Goal: Task Accomplishment & Management: Manage account settings

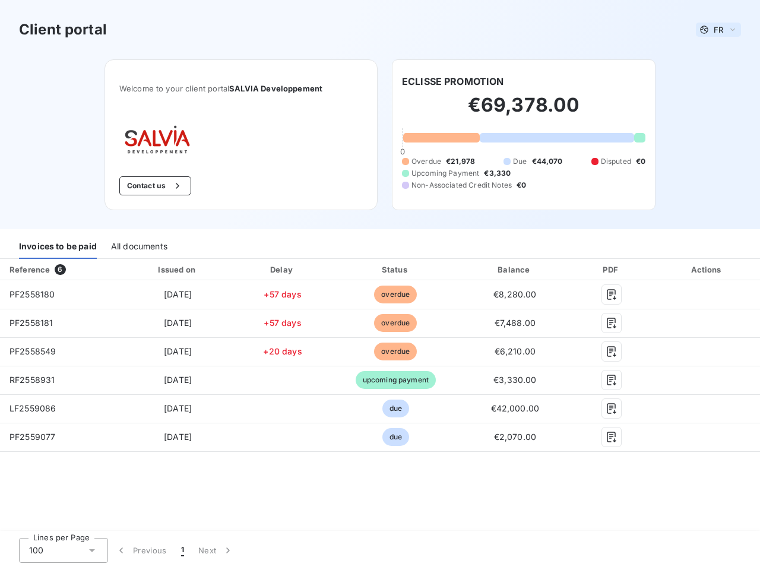
click at [718, 30] on span "FR" at bounding box center [717, 29] width 9 height 9
click at [154, 186] on button "Contact us" at bounding box center [155, 185] width 72 height 19
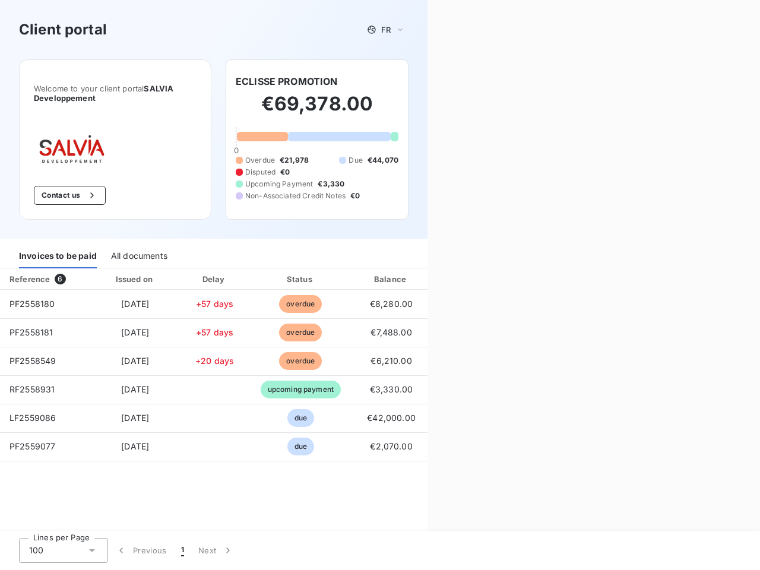
click at [453, 81] on div "Contact us Fill out the form below, and a member of our team will get back to y…" at bounding box center [593, 285] width 332 height 570
click at [58, 246] on div "Invoices to be paid" at bounding box center [58, 255] width 78 height 25
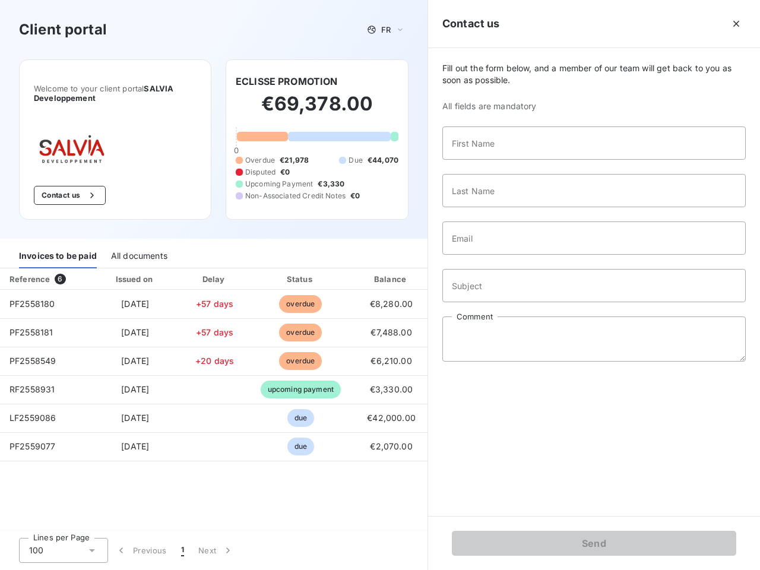
click at [138, 246] on div "All documents" at bounding box center [139, 255] width 56 height 25
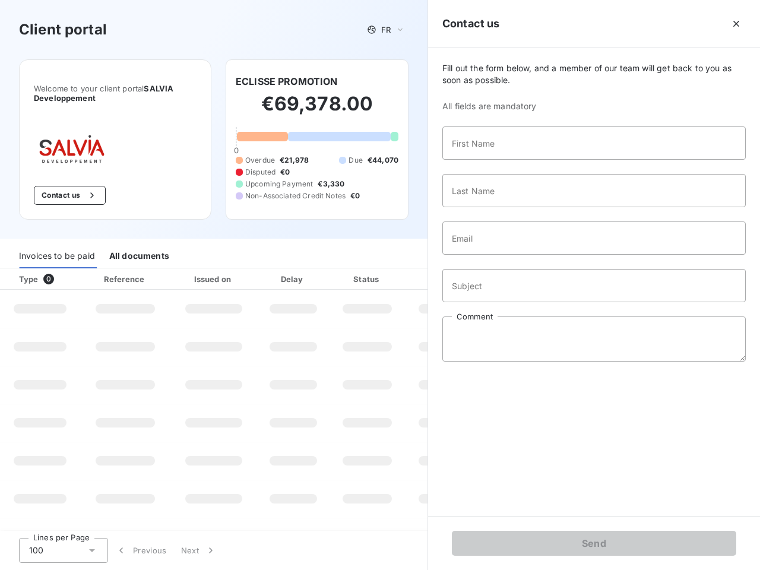
click at [60, 269] on th "Type 0" at bounding box center [40, 278] width 80 height 21
click at [177, 269] on th "Issued on" at bounding box center [213, 278] width 87 height 21
click at [283, 269] on th "Delay" at bounding box center [293, 278] width 72 height 21
click at [395, 269] on th "Status" at bounding box center [366, 278] width 75 height 21
click at [515, 269] on input "Subject" at bounding box center [593, 285] width 303 height 33
